Goal: Navigation & Orientation: Find specific page/section

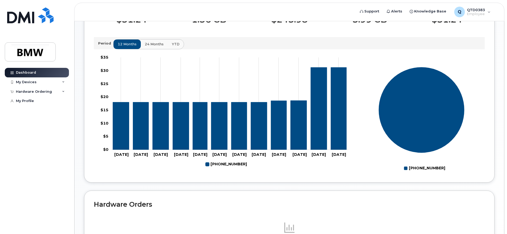
scroll to position [166, 0]
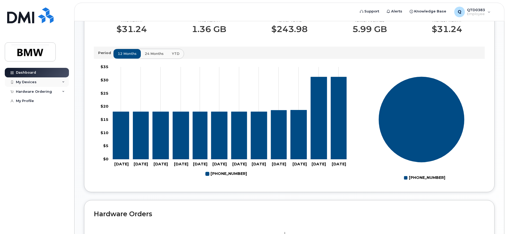
click at [60, 82] on div "My Devices" at bounding box center [37, 82] width 64 height 10
click at [39, 102] on div "[PHONE_NUMBER]" at bounding box center [48, 102] width 32 height 5
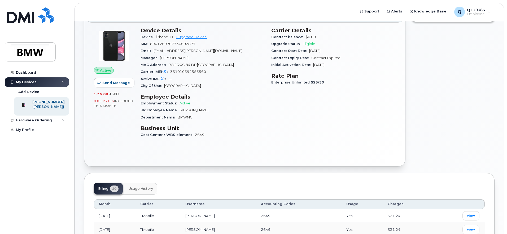
scroll to position [53, 0]
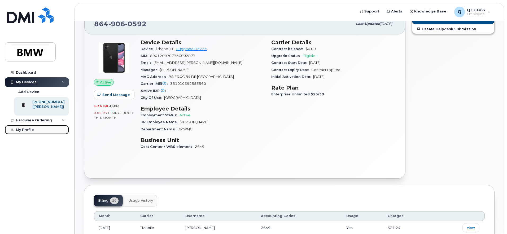
click at [22, 132] on div "My Profile" at bounding box center [25, 130] width 18 height 4
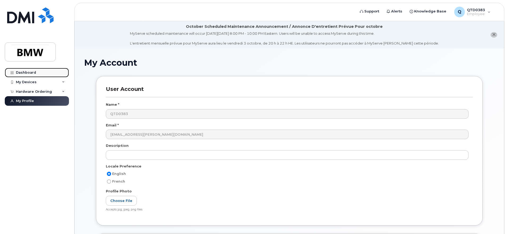
click at [25, 71] on div "Dashboard" at bounding box center [26, 73] width 20 height 4
